Goal: Information Seeking & Learning: Learn about a topic

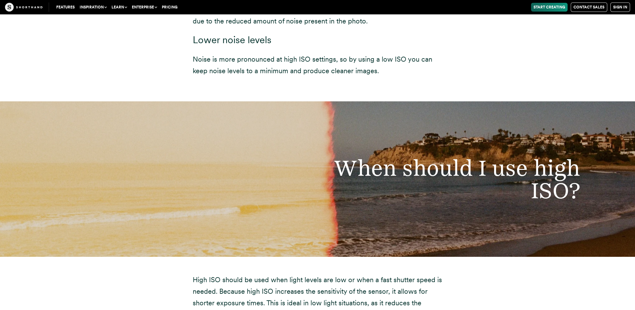
scroll to position [3082, 0]
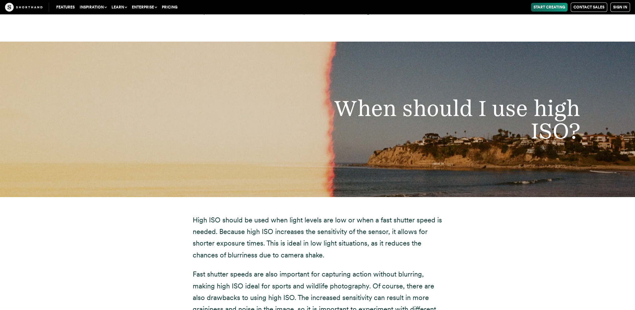
drag, startPoint x: 248, startPoint y: 112, endPoint x: 248, endPoint y: 107, distance: 4.7
click at [248, 111] on div "When should I use high ISO?" at bounding box center [317, 119] width 635 height 155
click at [247, 106] on div "When should I use high ISO?" at bounding box center [317, 119] width 635 height 155
drag, startPoint x: 257, startPoint y: 13, endPoint x: 265, endPoint y: 73, distance: 60.2
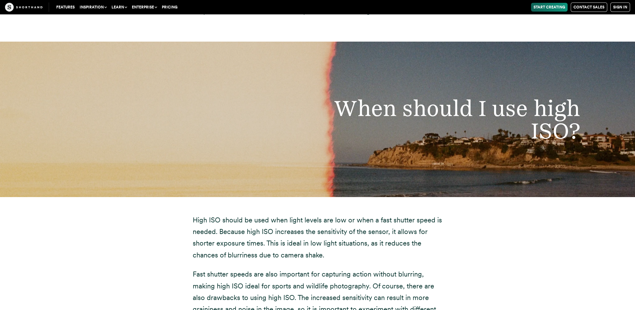
drag, startPoint x: 328, startPoint y: 162, endPoint x: 313, endPoint y: 162, distance: 15.3
click at [328, 162] on div "When should I use high ISO?" at bounding box center [317, 119] width 635 height 155
click at [311, 162] on div "When should I use high ISO?" at bounding box center [317, 119] width 635 height 155
drag, startPoint x: 255, startPoint y: 29, endPoint x: 256, endPoint y: 37, distance: 8.2
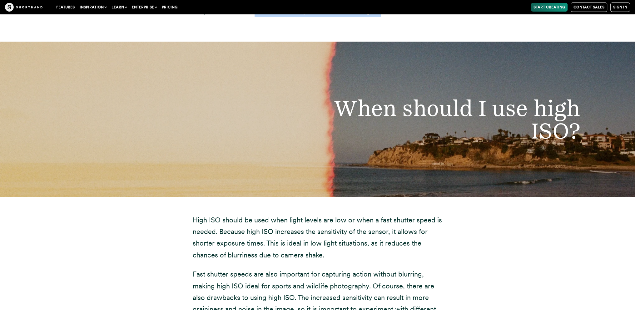
click at [268, 60] on div "When should I use high ISO?" at bounding box center [317, 119] width 635 height 155
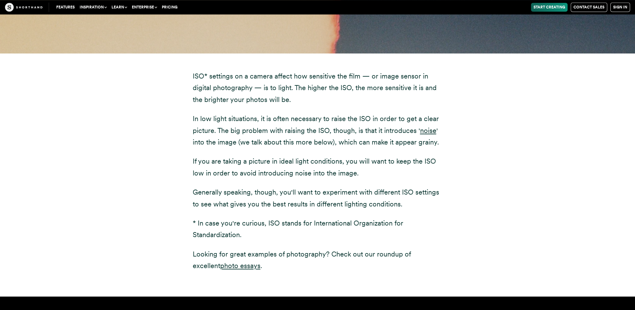
scroll to position [781, 0]
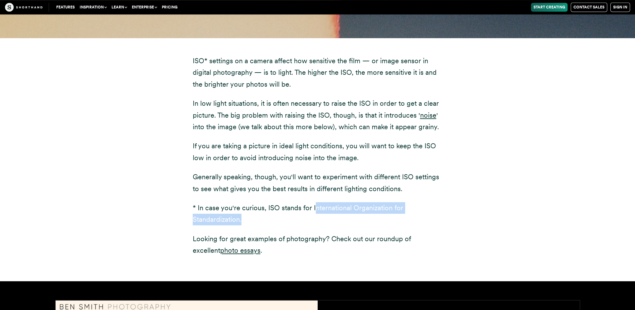
drag, startPoint x: 312, startPoint y: 207, endPoint x: 314, endPoint y: 220, distance: 12.6
click at [314, 220] on p "* In case you're curious, ISO stands for International Organization for Standar…" at bounding box center [318, 213] width 250 height 23
copy p "nternational Organization for Standardization."
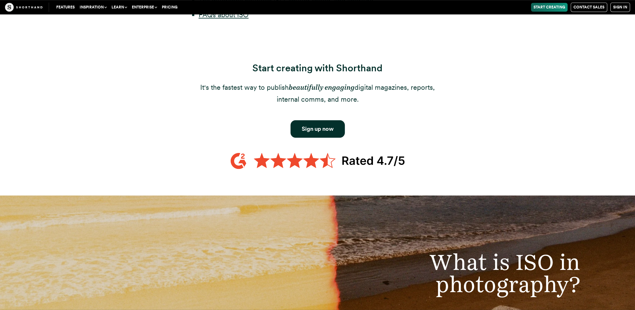
scroll to position [281, 0]
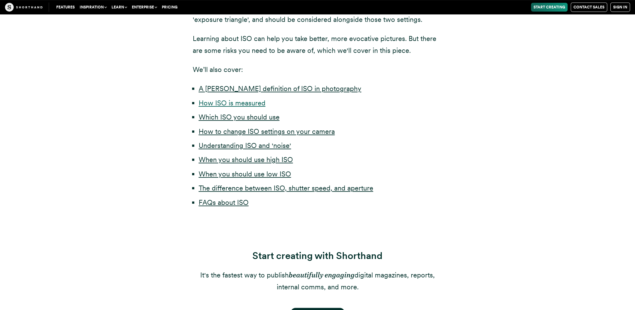
click at [235, 106] on link "How ISO is measured" at bounding box center [232, 103] width 67 height 8
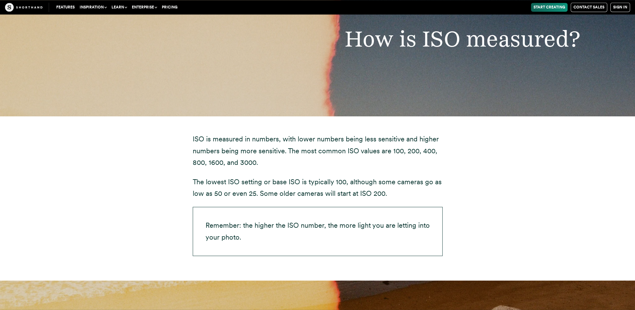
scroll to position [1304, 0]
